Goal: Task Accomplishment & Management: Manage account settings

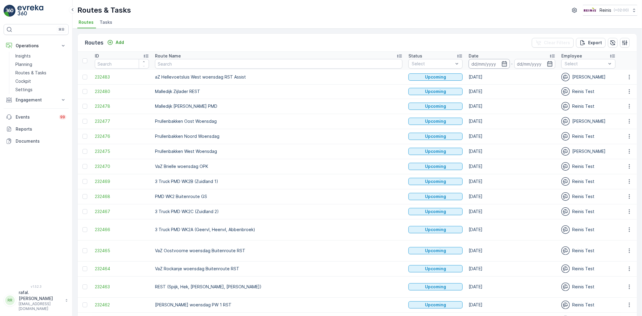
click at [469, 61] on input at bounding box center [489, 64] width 41 height 10
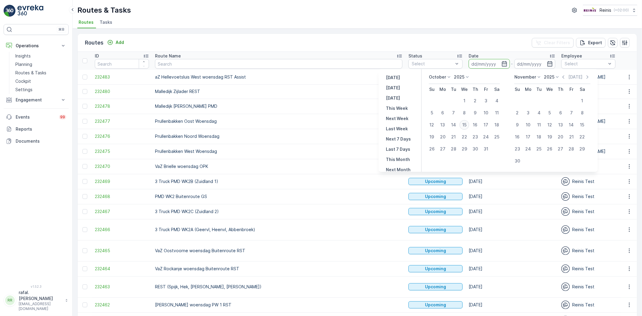
click at [466, 123] on div "15" at bounding box center [465, 125] width 10 height 10
type input "[DATE]"
click at [466, 123] on div "15" at bounding box center [465, 125] width 10 height 10
type input "[DATE]"
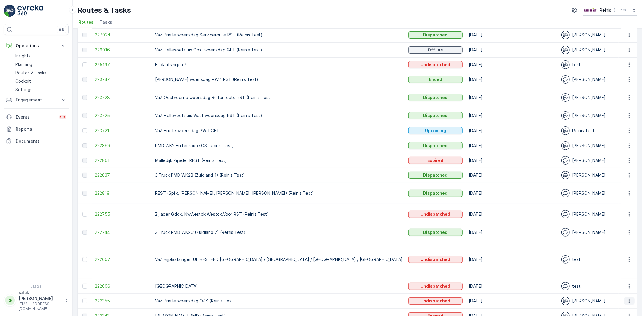
scroll to position [67, 0]
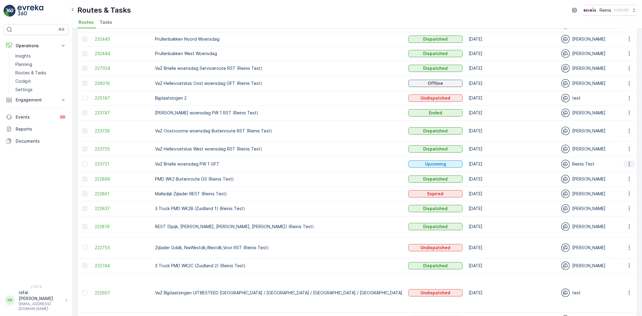
click at [632, 161] on button "button" at bounding box center [629, 164] width 11 height 7
click at [623, 200] on span "Change Assignee" at bounding box center [615, 202] width 35 height 6
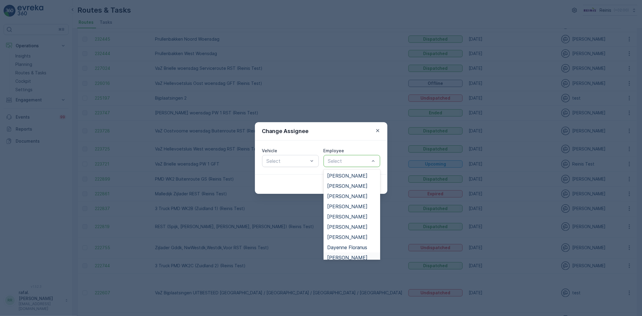
click at [348, 253] on div "[PERSON_NAME]" at bounding box center [352, 258] width 57 height 10
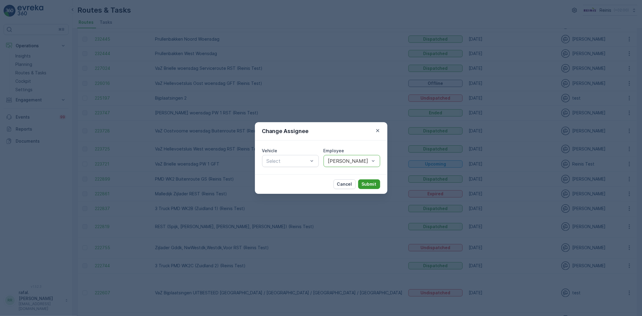
click at [372, 183] on p "Submit" at bounding box center [369, 184] width 15 height 6
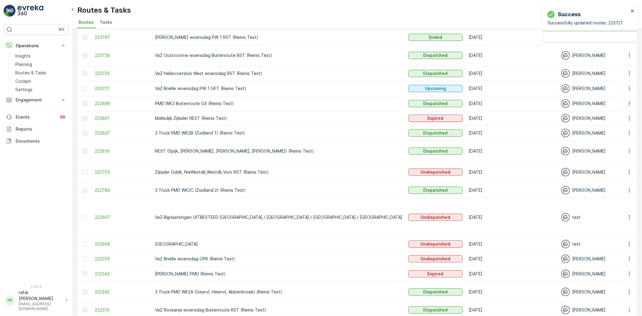
scroll to position [148, 0]
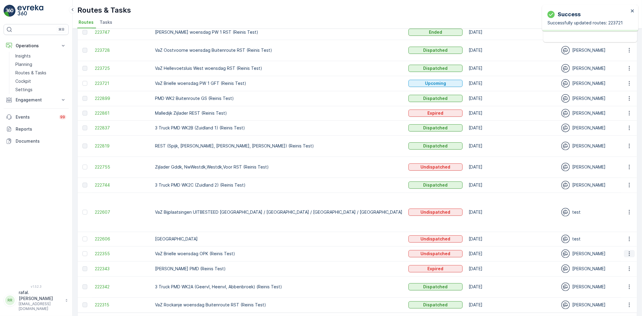
click at [628, 251] on icon "button" at bounding box center [630, 254] width 6 height 6
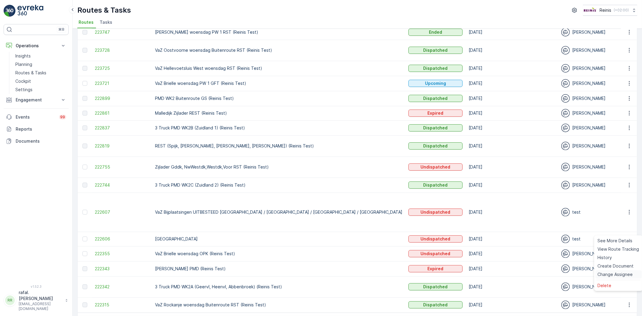
click at [608, 276] on span "Change Assignee" at bounding box center [615, 275] width 35 height 6
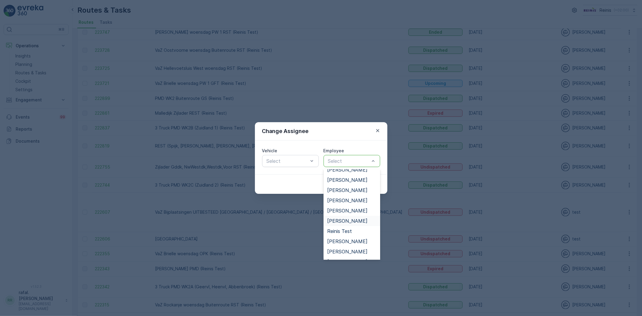
scroll to position [234, 0]
click at [357, 200] on div "Reinis Test" at bounding box center [351, 202] width 49 height 5
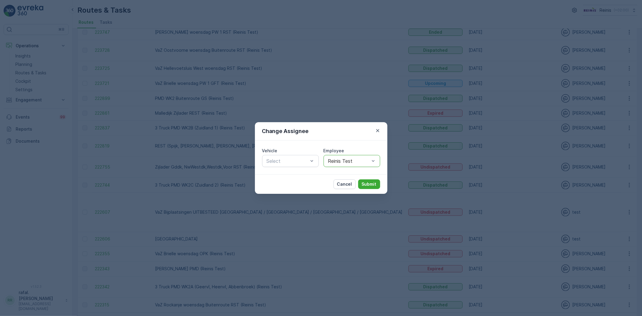
click at [362, 179] on div "Cancel Submit" at bounding box center [321, 184] width 133 height 20
click at [367, 183] on p "Submit" at bounding box center [369, 184] width 15 height 6
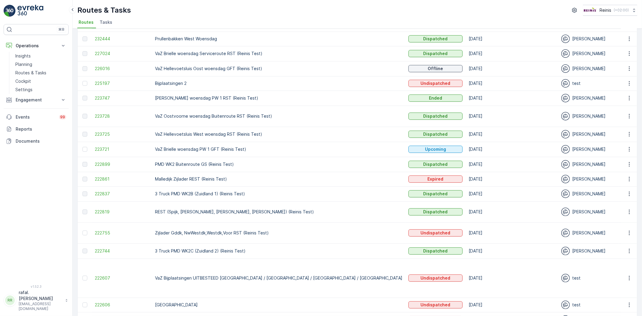
scroll to position [80, 0]
